Goal: Task Accomplishment & Management: Use online tool/utility

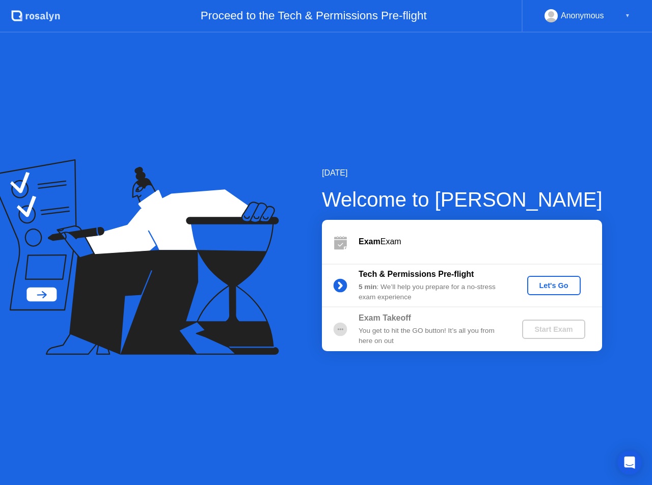
click at [556, 282] on div "Let's Go" at bounding box center [553, 286] width 45 height 8
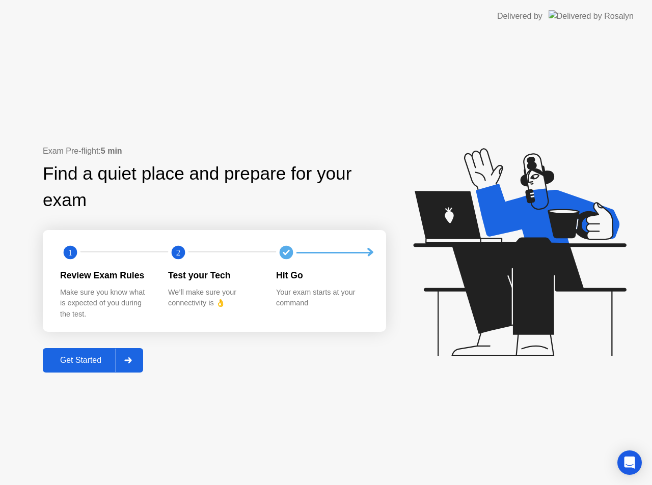
click at [129, 357] on icon at bounding box center [128, 360] width 8 height 6
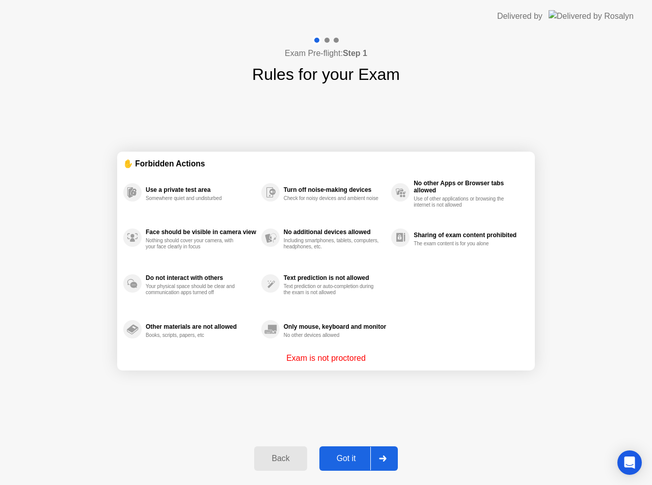
click at [346, 458] on div "Got it" at bounding box center [346, 458] width 48 height 9
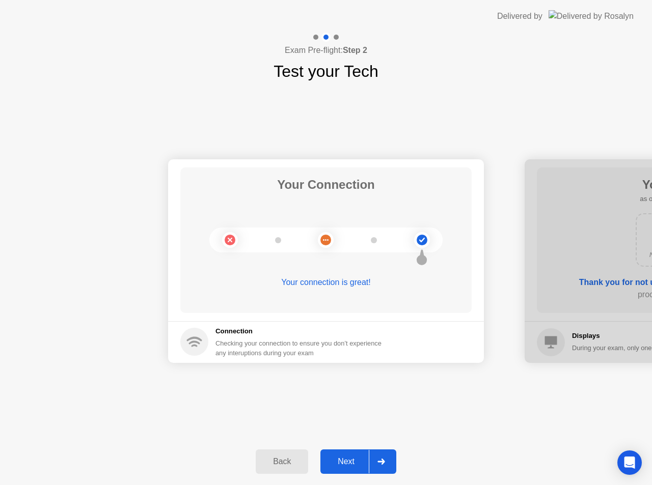
click at [350, 457] on div "Next" at bounding box center [345, 461] width 45 height 9
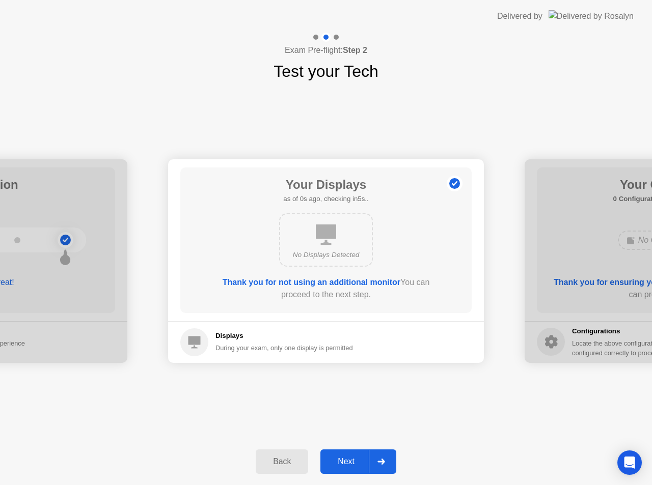
click at [353, 454] on button "Next" at bounding box center [358, 462] width 76 height 24
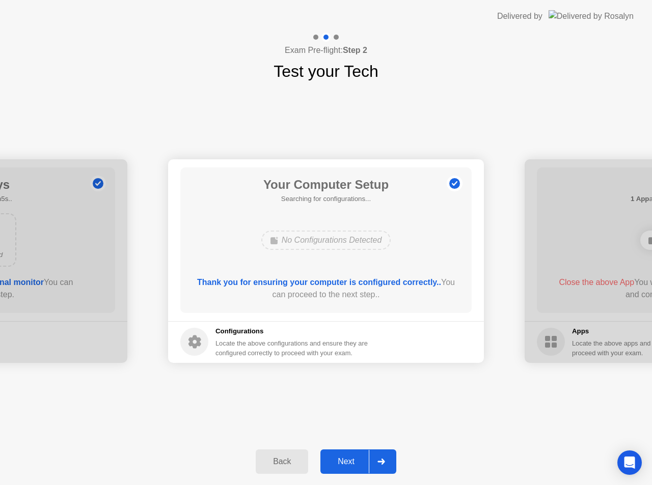
click at [353, 454] on button "Next" at bounding box center [358, 462] width 76 height 24
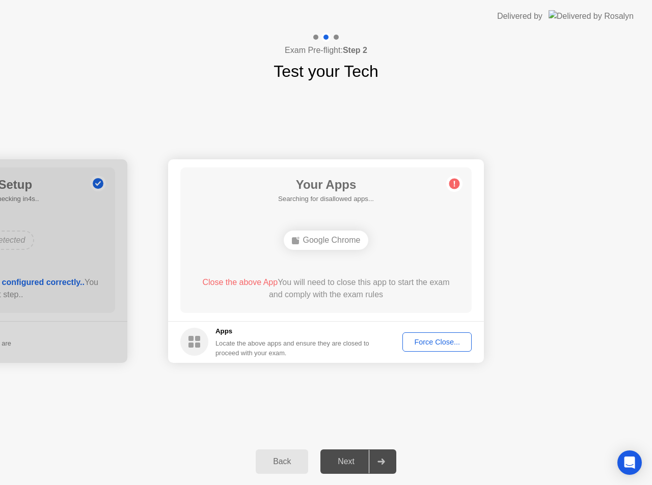
click at [434, 343] on div "Force Close..." at bounding box center [437, 342] width 62 height 8
click at [414, 338] on div "Force Close..." at bounding box center [437, 342] width 62 height 8
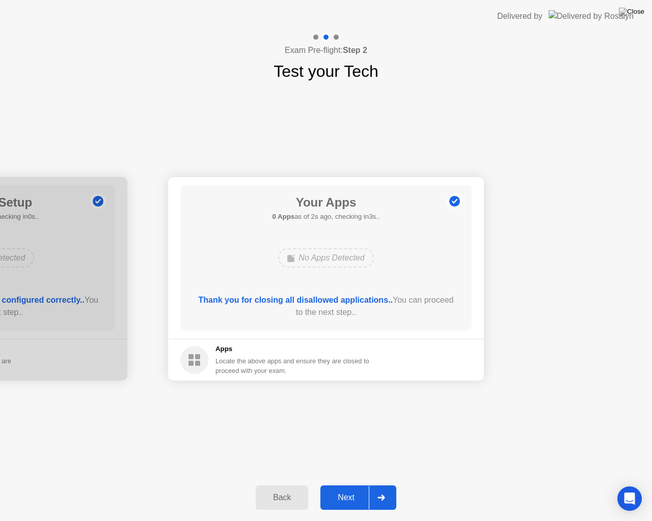
click at [353, 485] on div "Next" at bounding box center [345, 497] width 45 height 9
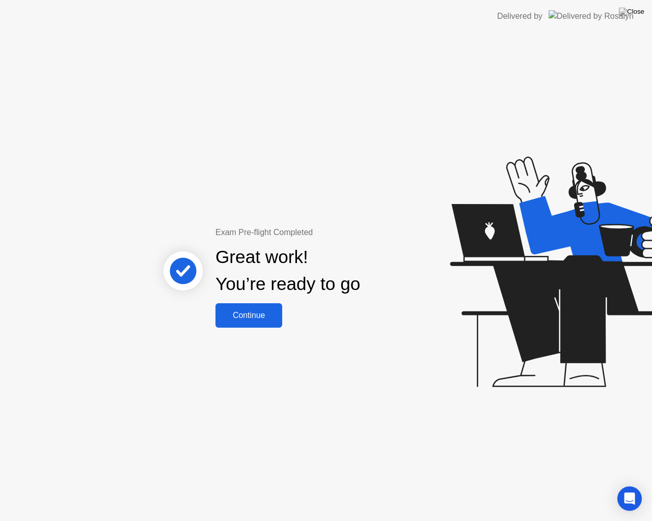
click at [269, 315] on div "Continue" at bounding box center [248, 315] width 61 height 9
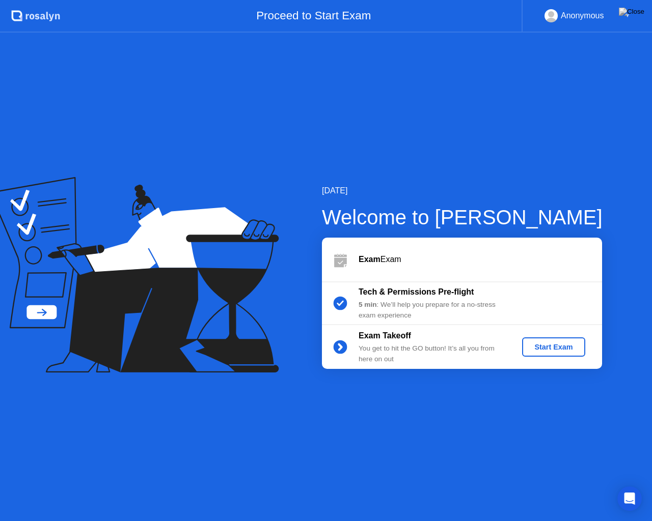
click at [570, 351] on div "Start Exam" at bounding box center [553, 347] width 54 height 8
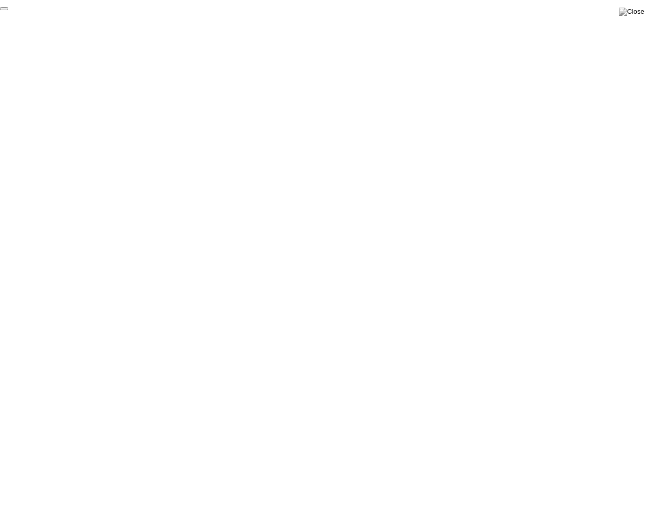
click div "End Proctoring Session"
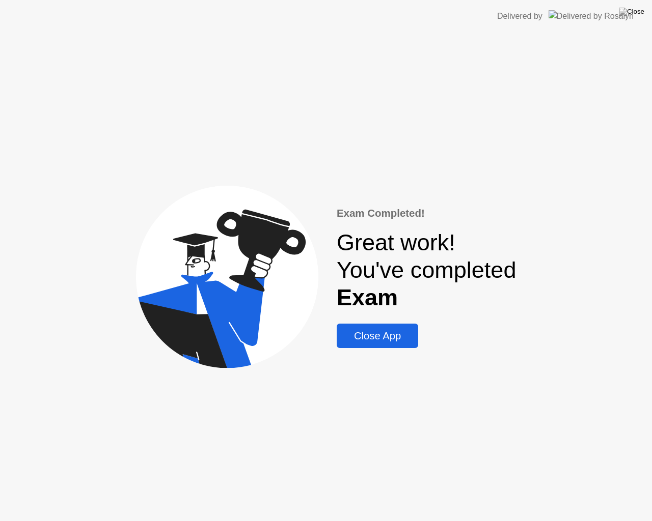
click at [369, 341] on div "Close App" at bounding box center [377, 336] width 75 height 12
